Goal: Communication & Community: Answer question/provide support

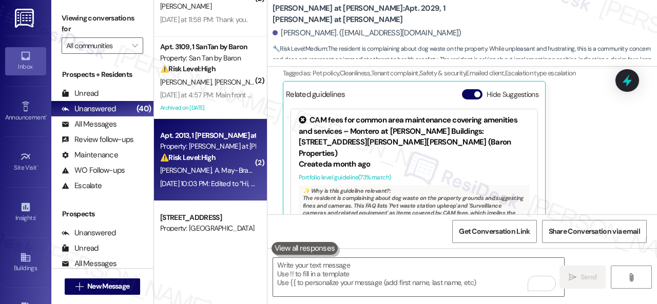
scroll to position [641, 0]
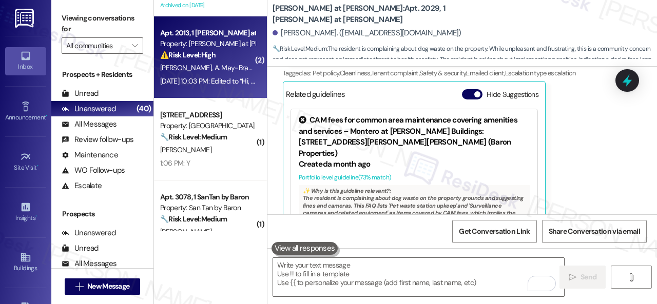
click at [219, 62] on div "[PERSON_NAME] May-Brace" at bounding box center [207, 68] width 97 height 13
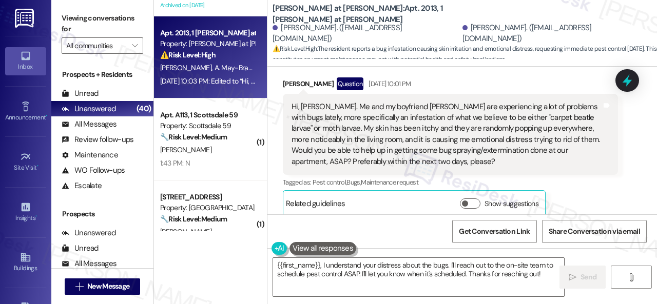
scroll to position [611, 0]
click at [485, 63] on div "[PERSON_NAME] at [PERSON_NAME]: Apt. 2013, 1 [PERSON_NAME] at [PERSON_NAME] [PE…" at bounding box center [462, 33] width 390 height 67
click at [322, 266] on textarea "{{first_name}}, I understand your distress about the bugs. I'll reach out to th…" at bounding box center [418, 277] width 291 height 39
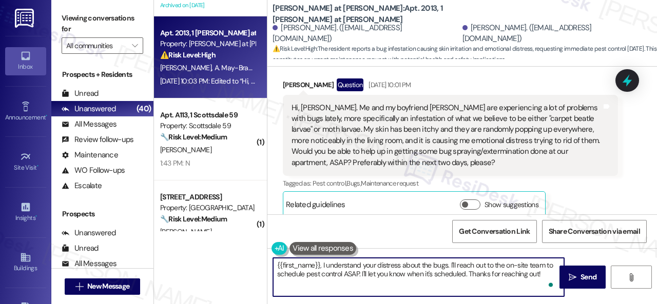
paste textarea "apologize for the late reply because I am away during weekends.I"
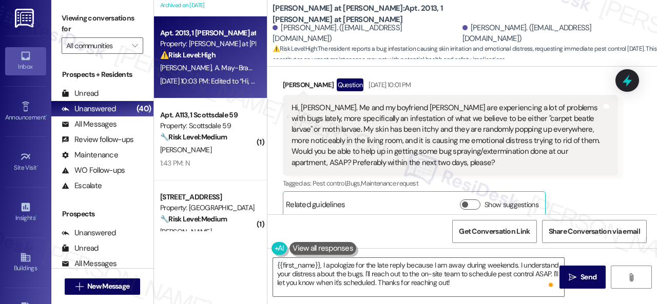
click at [585, 193] on div "Aubrey May-Brace Question Sep 06, 2025 at 10:01 PM Hi, Sarah. Me and my boyfrie…" at bounding box center [450, 148] width 335 height 139
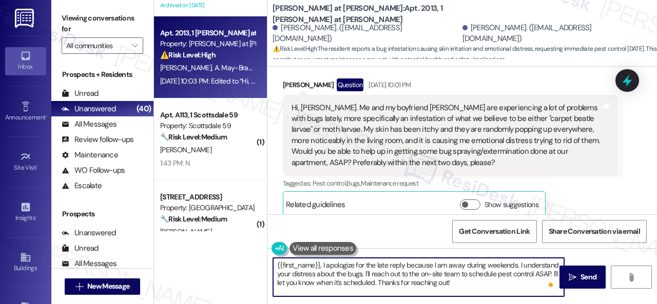
drag, startPoint x: 276, startPoint y: 266, endPoint x: 319, endPoint y: 266, distance: 43.1
click at [319, 266] on textarea "{{first_name}}, I apologize for the late reply because I am away during weekend…" at bounding box center [418, 277] width 291 height 39
drag, startPoint x: 513, startPoint y: 264, endPoint x: 517, endPoint y: 286, distance: 22.5
click at [517, 286] on textarea "Hello Aubrey, I apologize for the late reply because I am away during weekends.…" at bounding box center [418, 277] width 291 height 39
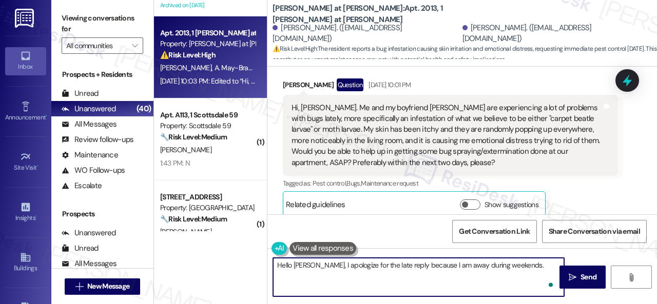
paste textarea "I'm sorry to hear about the pests in your apartment. We apologize for the incon…"
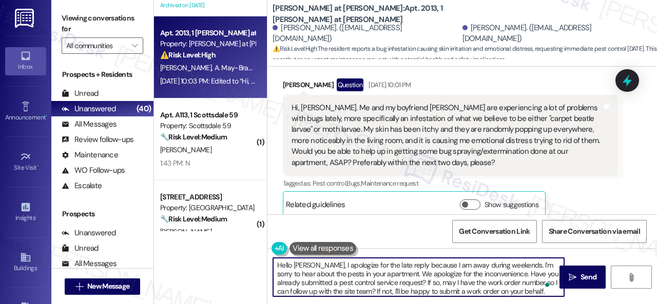
scroll to position [26, 0]
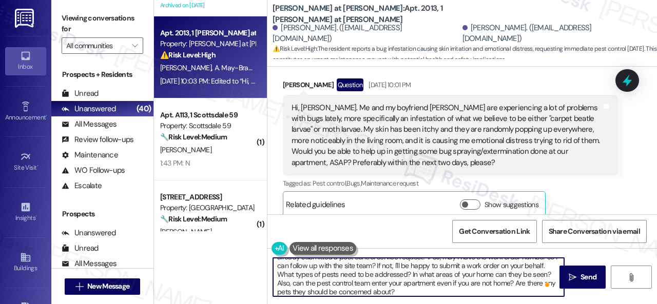
drag, startPoint x: 278, startPoint y: 275, endPoint x: 296, endPoint y: 281, distance: 19.0
click at [296, 281] on textarea "Hello Aubrey, I apologize for the late reply because I am away during weekends.…" at bounding box center [418, 277] width 291 height 39
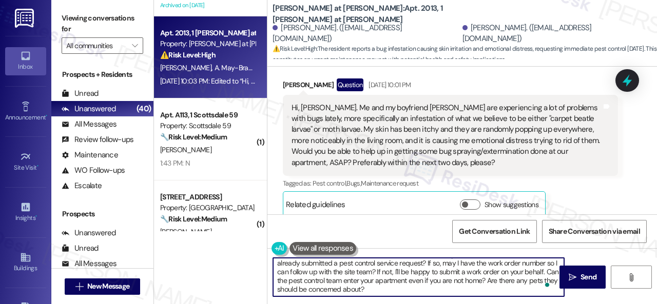
scroll to position [20, 0]
type textarea "Hello Aubrey, I apologize for the late reply because I am away during weekends.…"
click at [579, 273] on span "Send" at bounding box center [589, 277] width 20 height 11
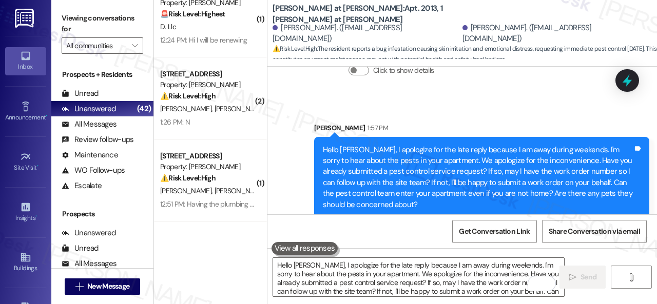
scroll to position [0, 0]
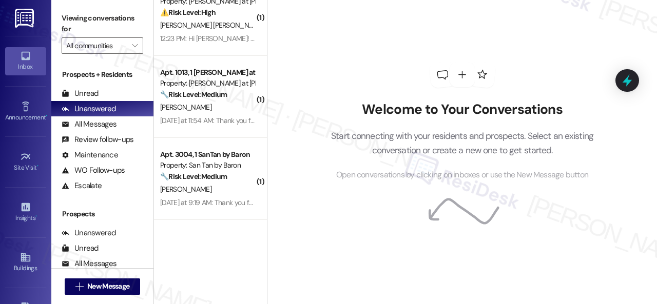
scroll to position [3218, 0]
